Goal: Navigation & Orientation: Find specific page/section

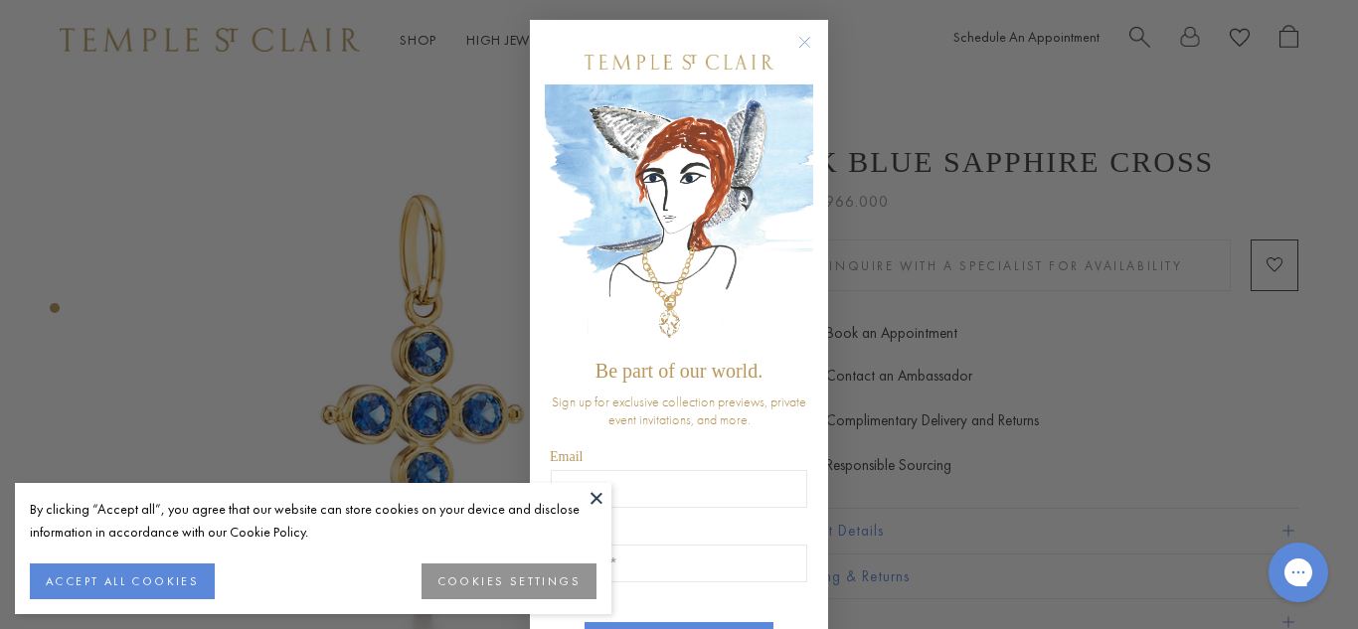
click at [799, 48] on circle "Close dialog" at bounding box center [806, 43] width 24 height 24
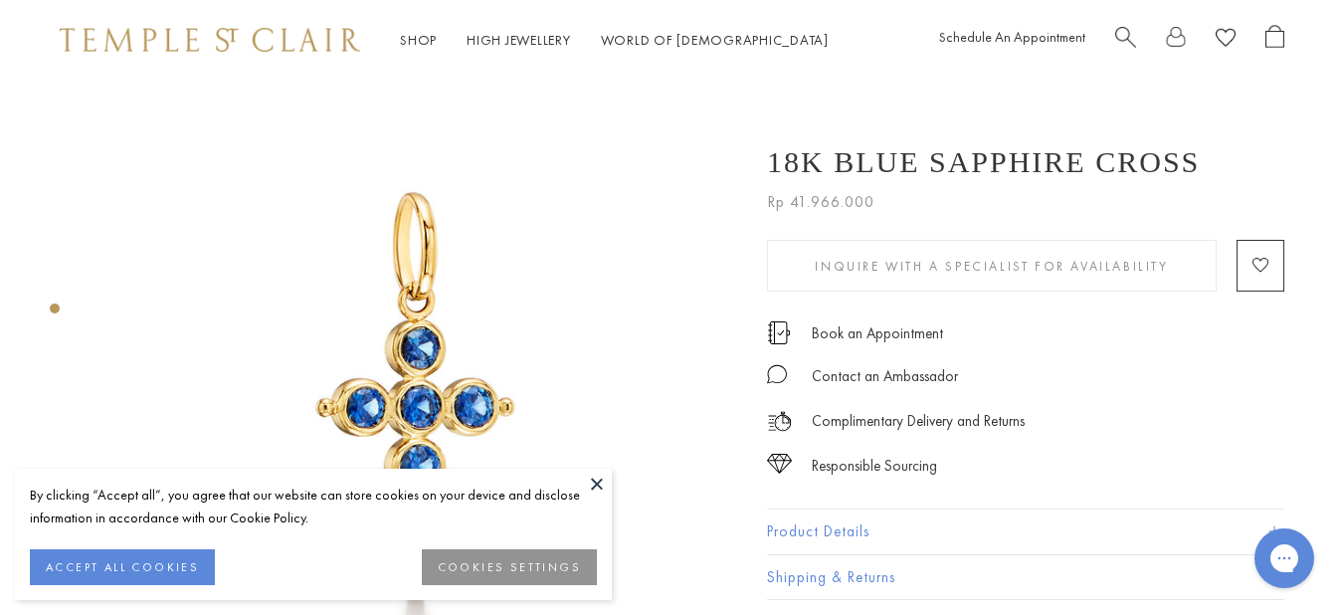
click at [588, 485] on button at bounding box center [597, 483] width 30 height 30
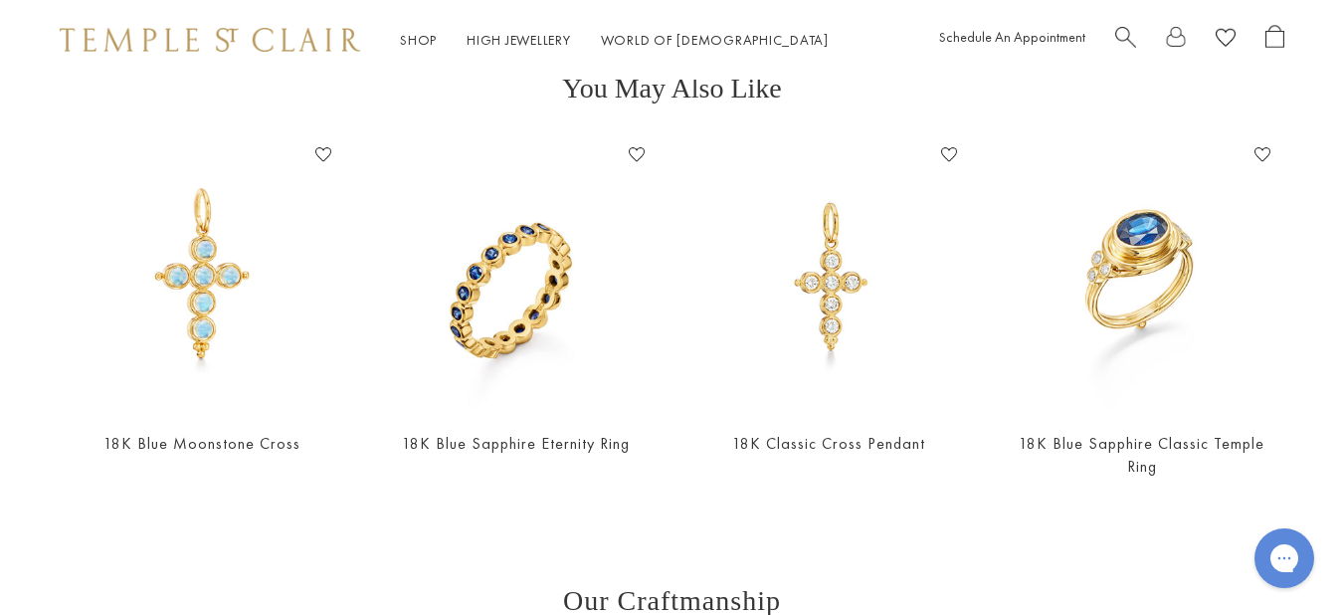
scroll to position [696, 0]
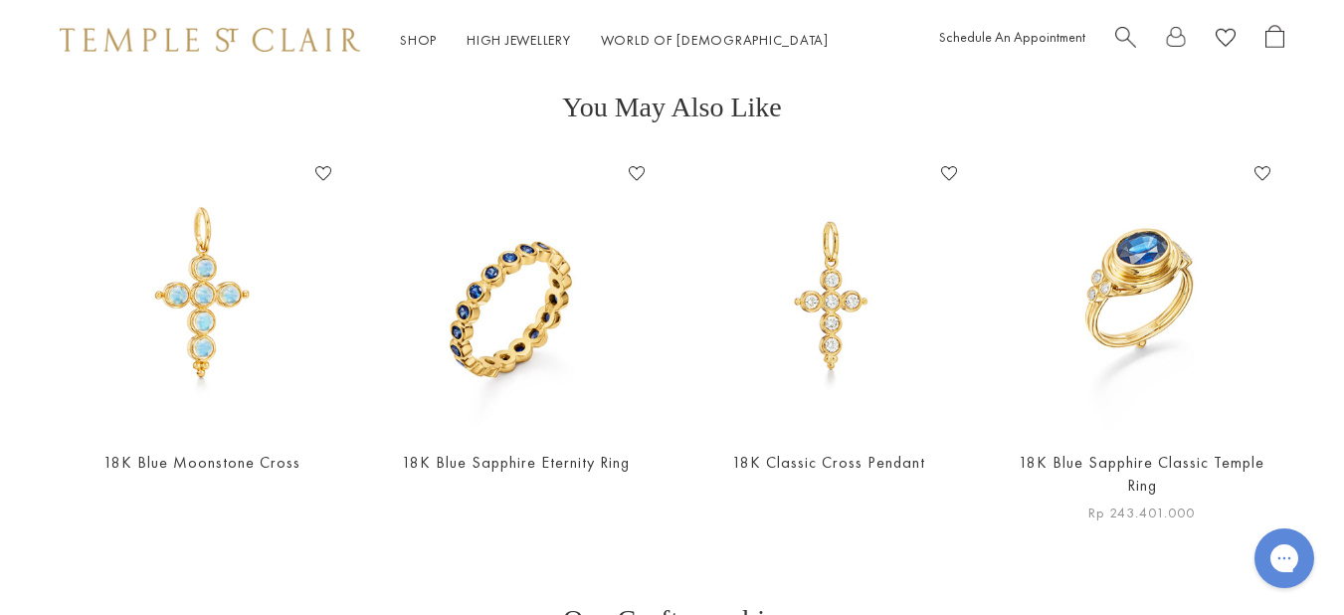
click at [1096, 340] on img at bounding box center [1140, 294] width 273 height 273
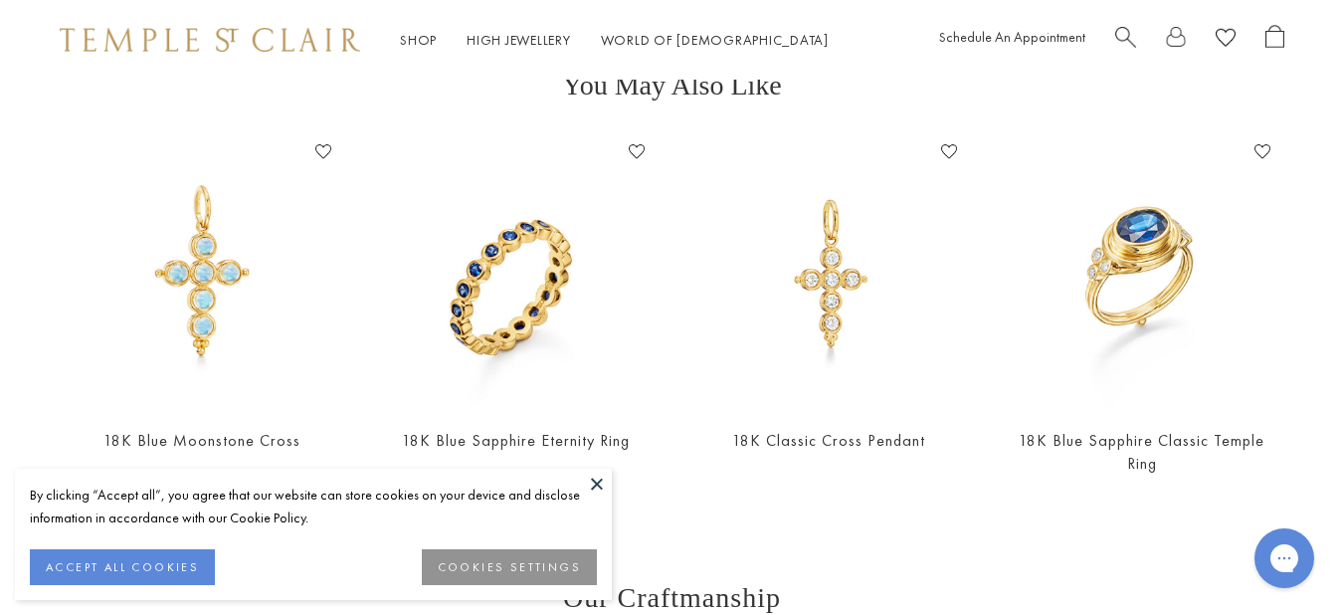
scroll to position [597, 0]
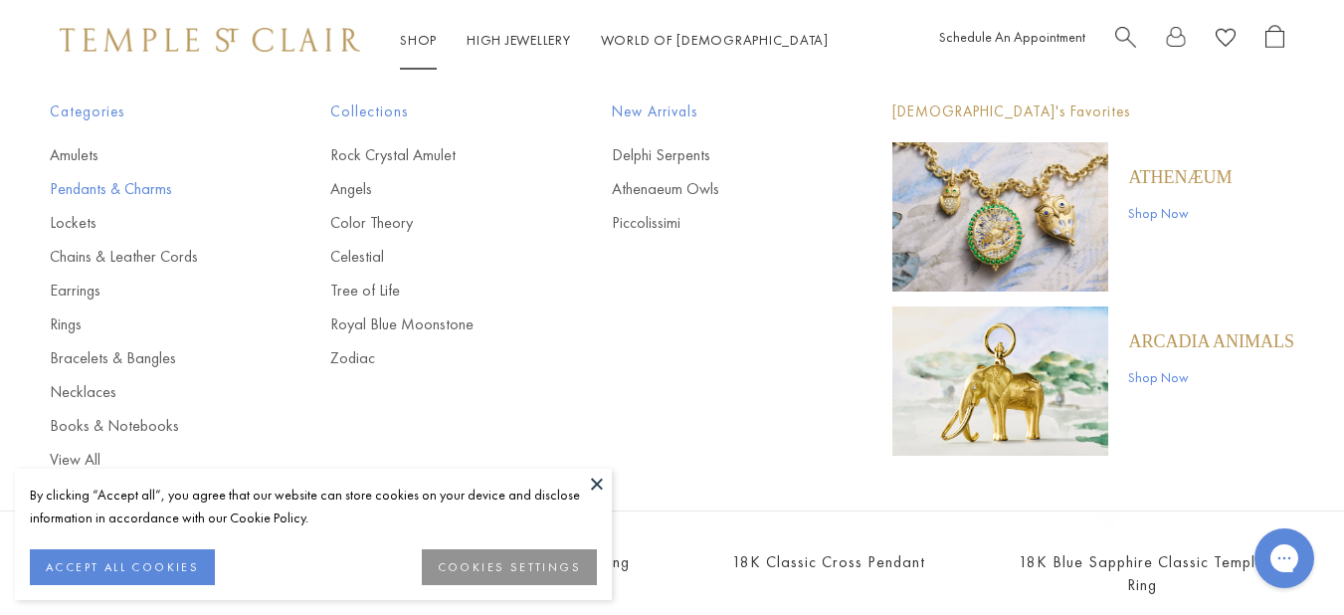
click at [120, 194] on link "Pendants & Charms" at bounding box center [150, 189] width 201 height 22
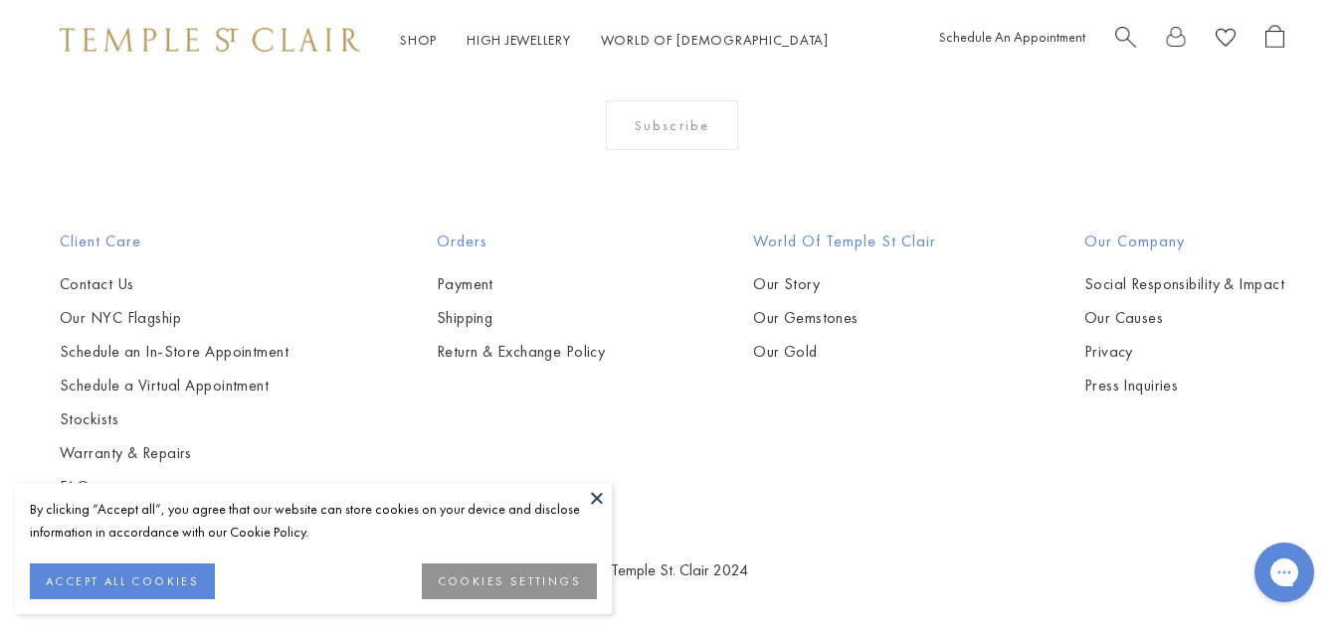
scroll to position [10740, 0]
